Goal: Navigation & Orientation: Find specific page/section

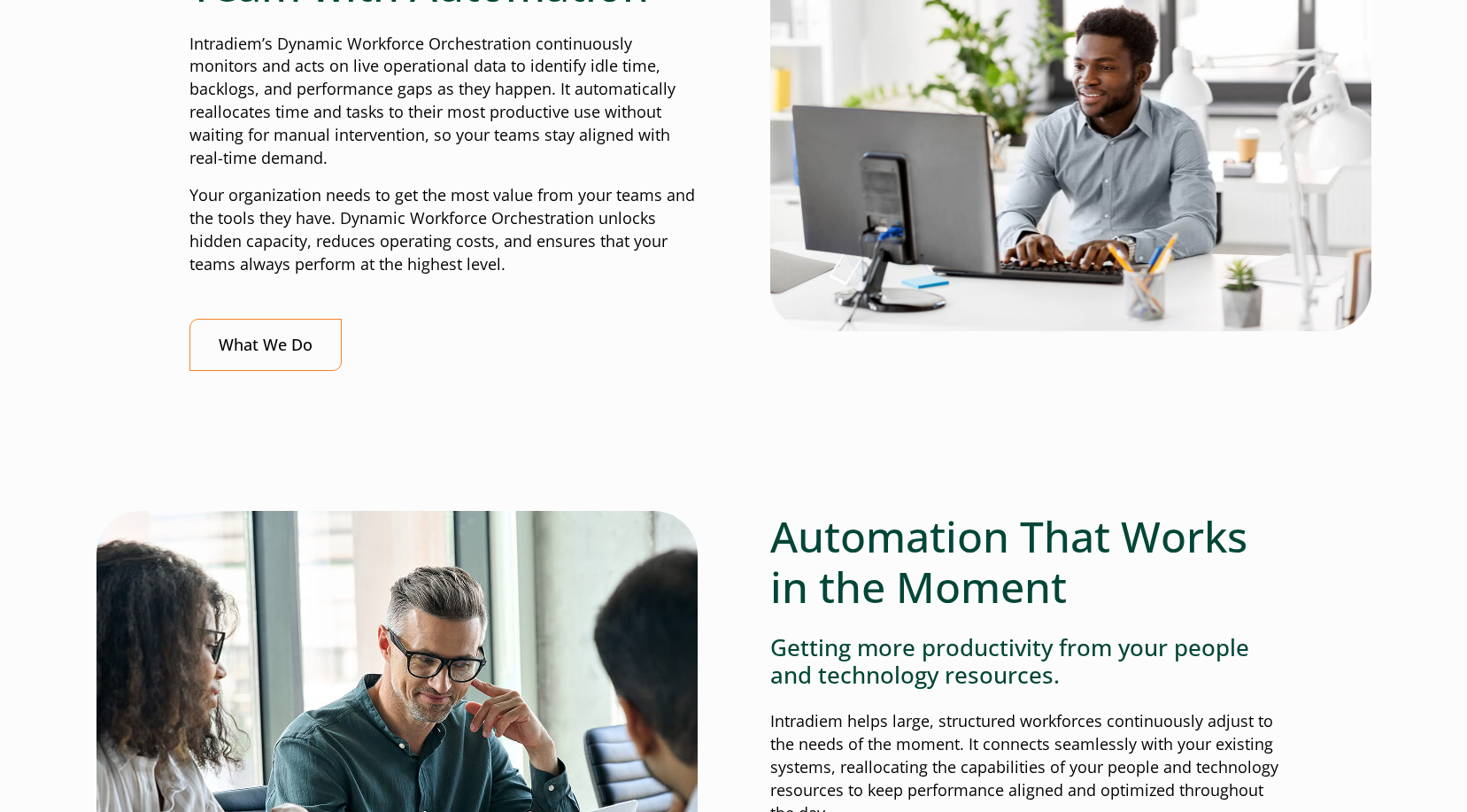
scroll to position [620, 0]
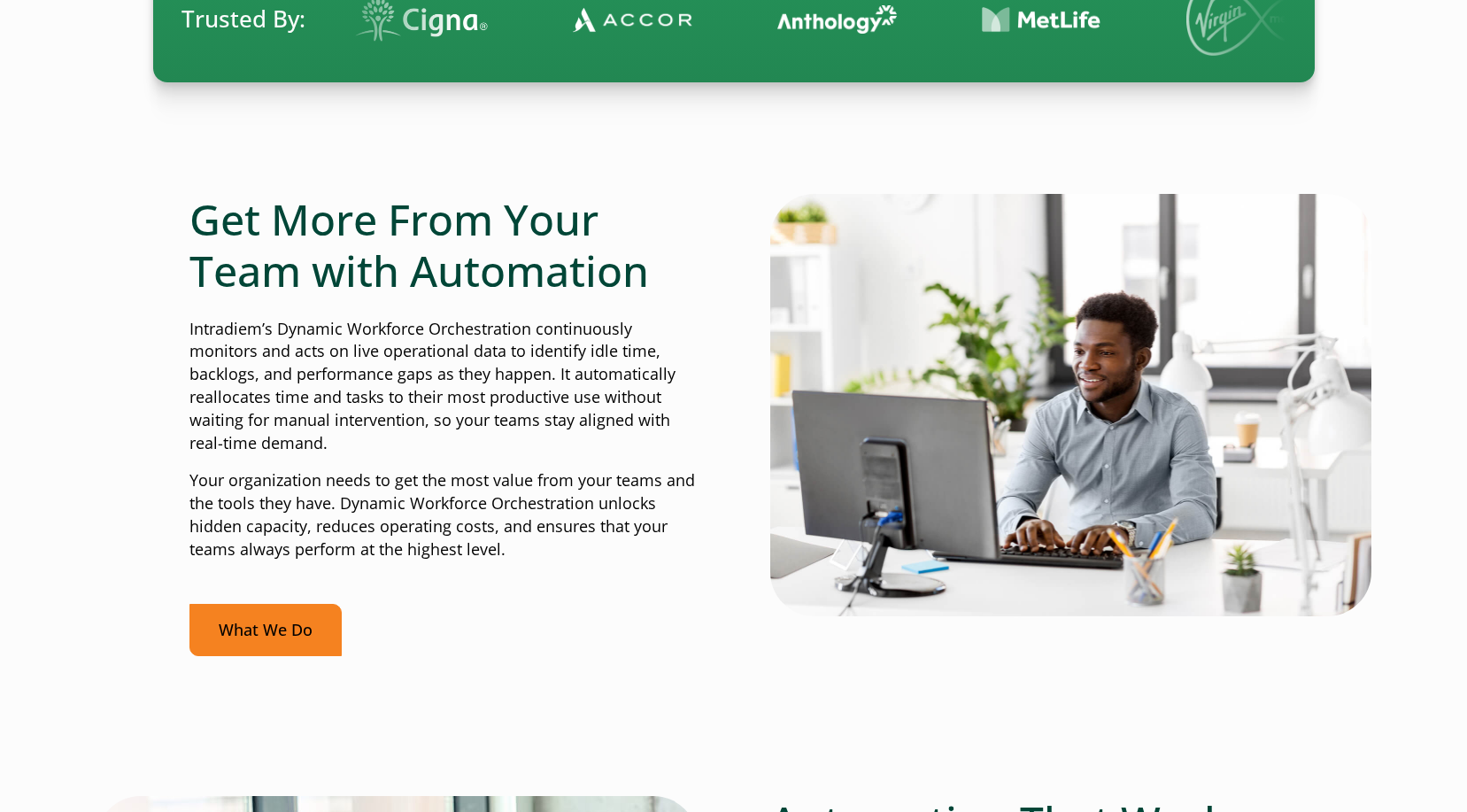
click at [295, 626] on link "What We Do" at bounding box center [265, 629] width 152 height 52
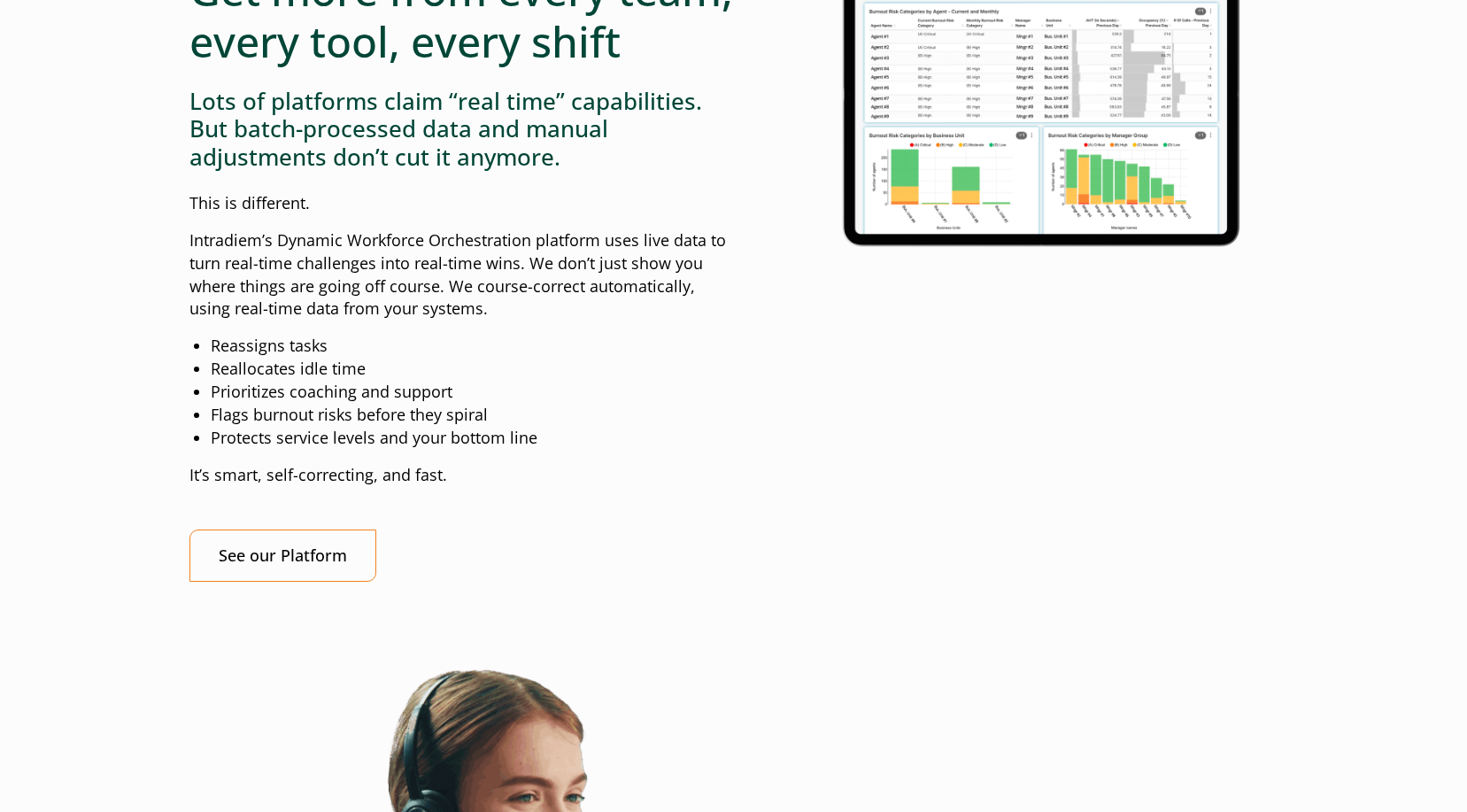
scroll to position [1682, 0]
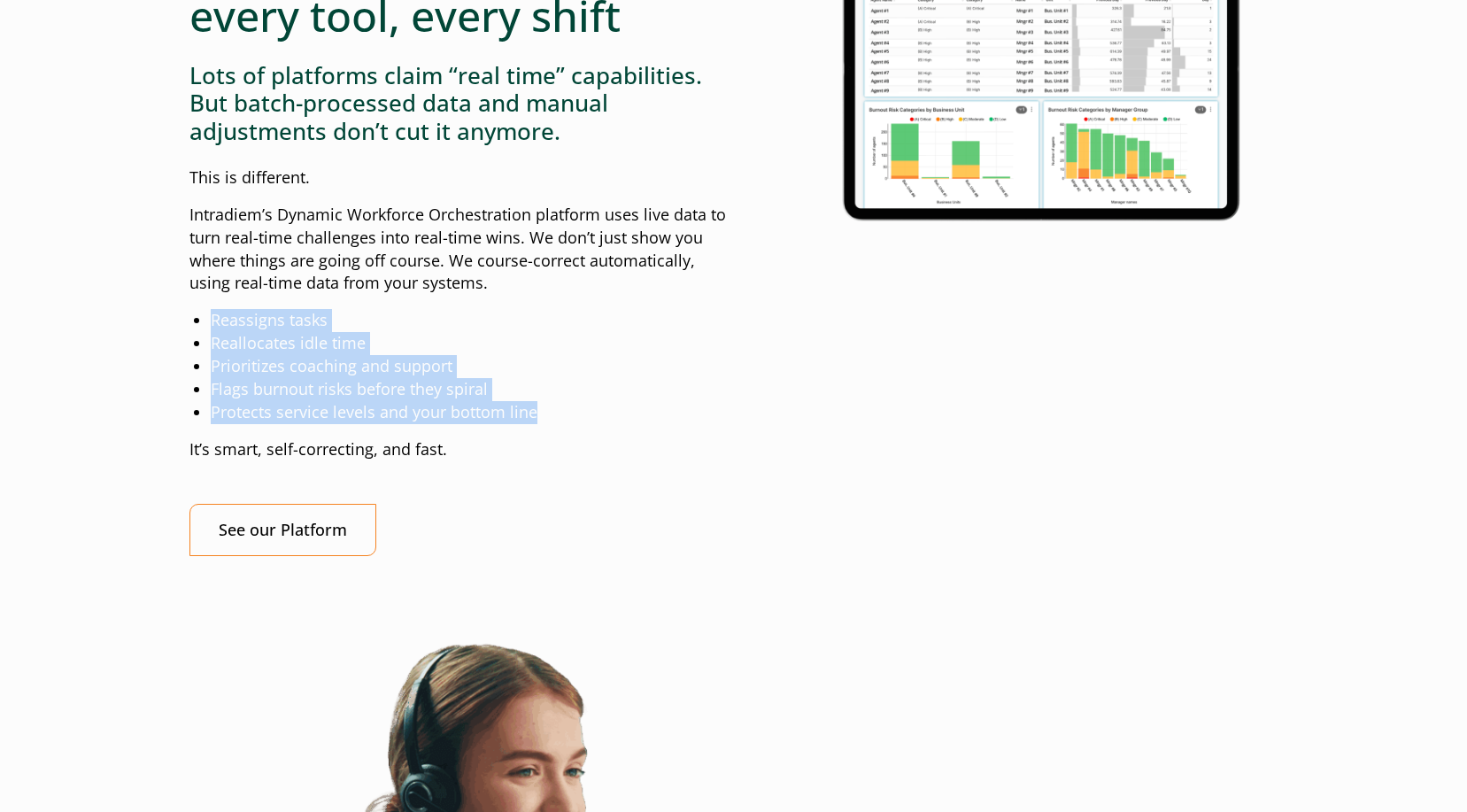
drag, startPoint x: 214, startPoint y: 374, endPoint x: 547, endPoint y: 462, distance: 344.4
click at [547, 424] on ul "Reassigns tasks Reallocates idle time Prioritizes coaching and support Flags bu…" at bounding box center [472, 366] width 524 height 115
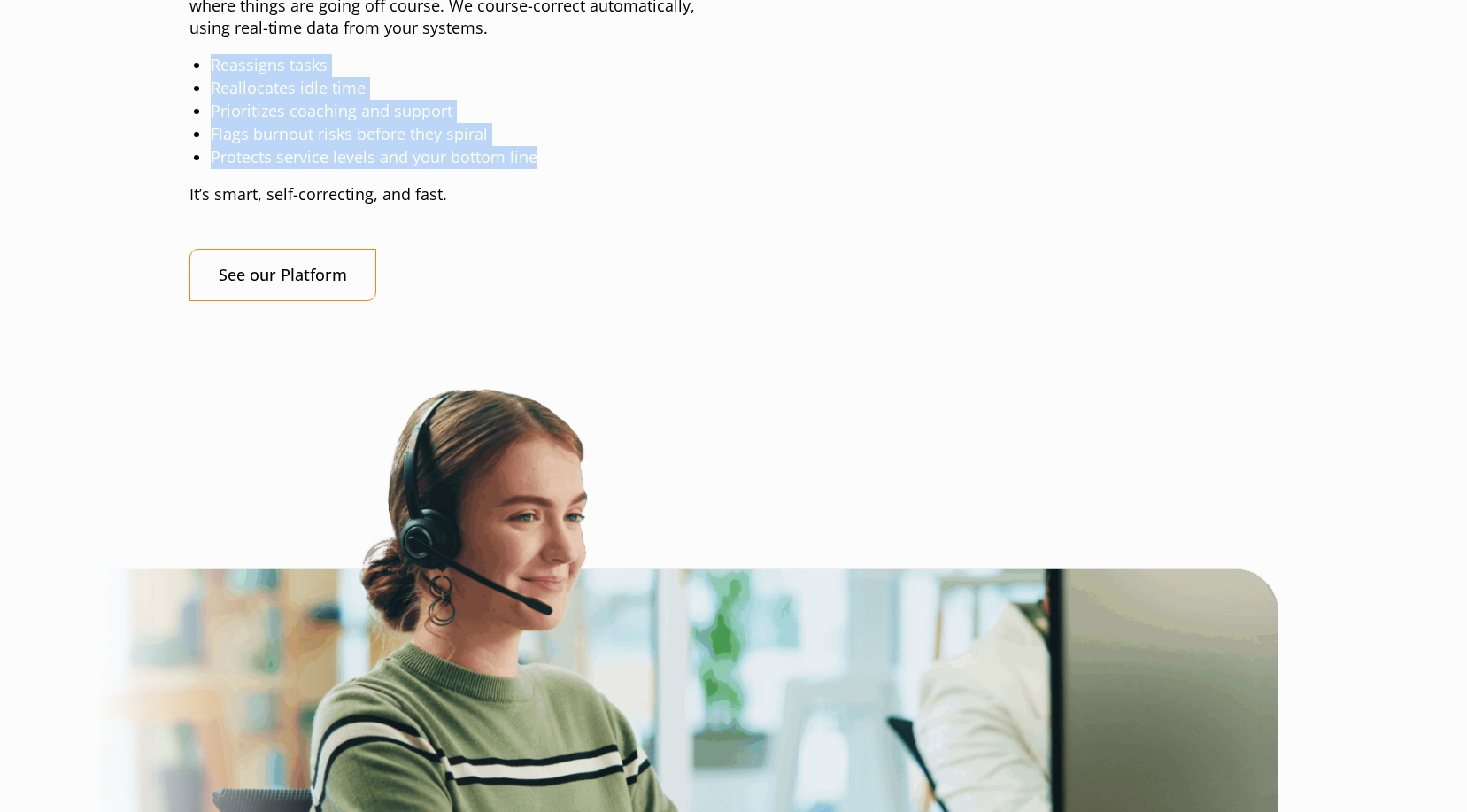
scroll to position [1506, 0]
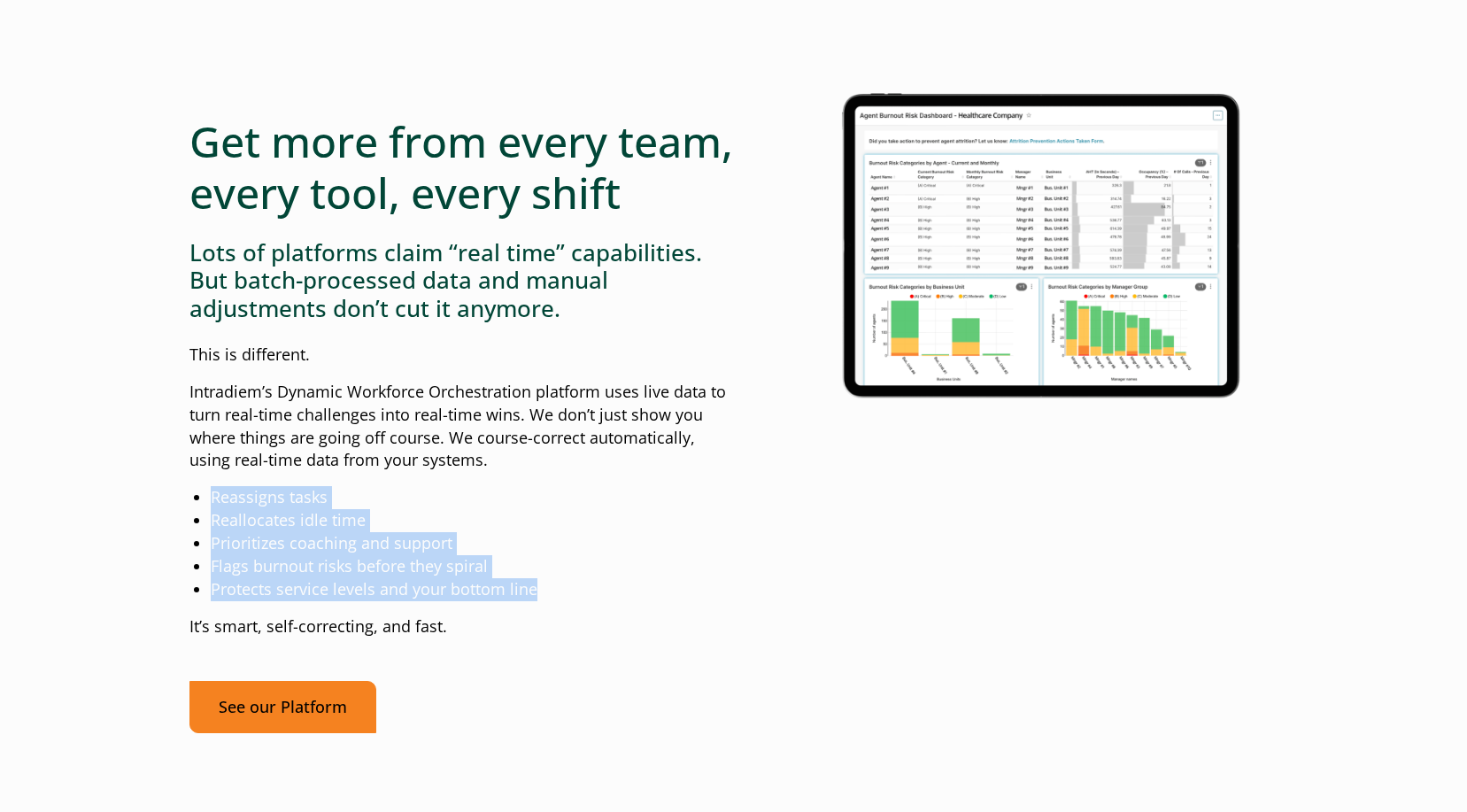
click at [271, 733] on link "See our Platform" at bounding box center [282, 706] width 186 height 52
